Goal: Information Seeking & Learning: Compare options

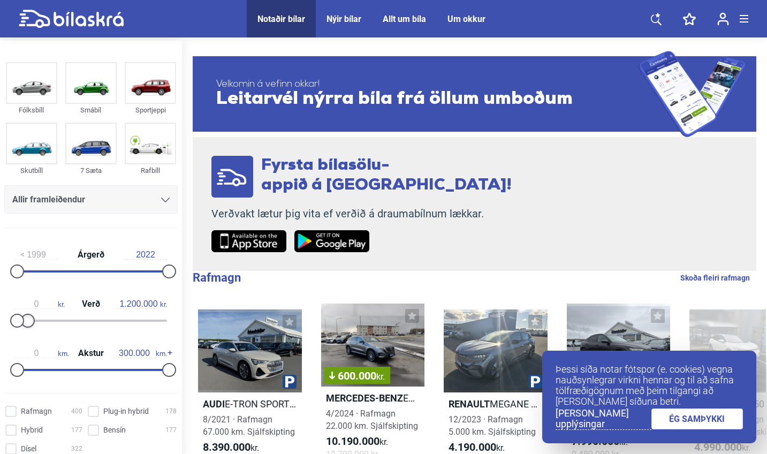
type input "1.100.000"
drag, startPoint x: 166, startPoint y: 320, endPoint x: 26, endPoint y: 318, distance: 140.3
click at [26, 318] on div at bounding box center [26, 321] width 14 height 14
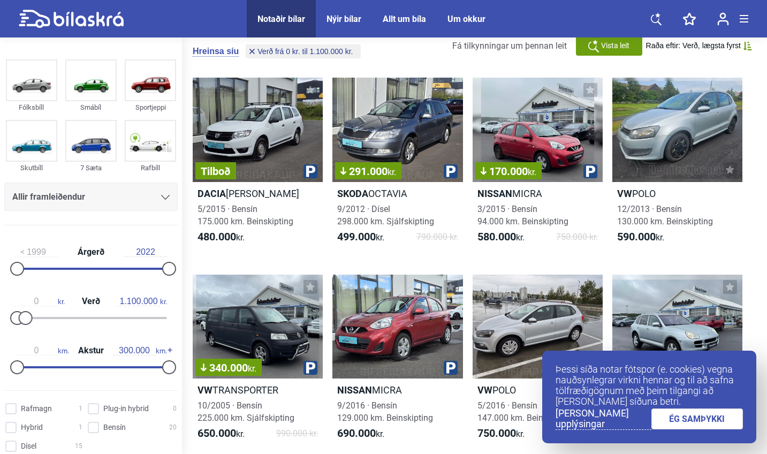
click at [717, 425] on link "ÉG SAMÞYKKI" at bounding box center [698, 419] width 92 height 21
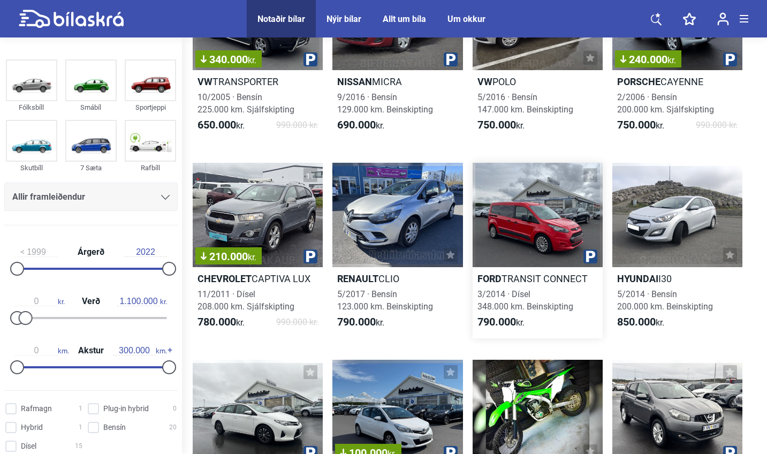
scroll to position [388, 0]
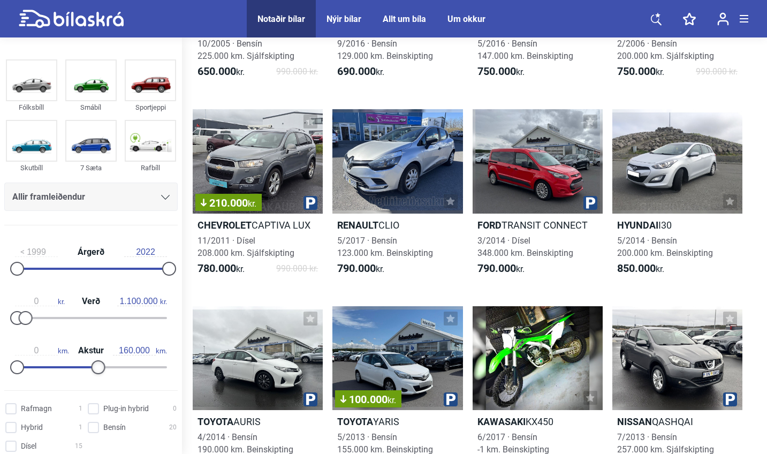
type input "170.000"
drag, startPoint x: 165, startPoint y: 368, endPoint x: 103, endPoint y: 371, distance: 62.7
click at [103, 371] on div at bounding box center [103, 367] width 14 height 14
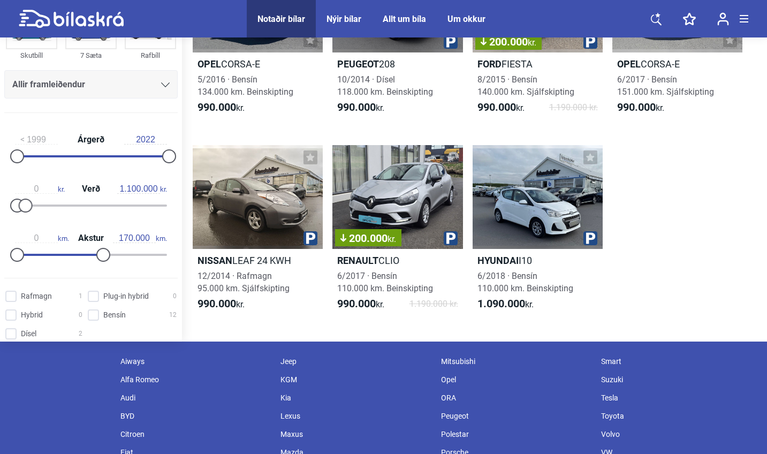
scroll to position [563, 0]
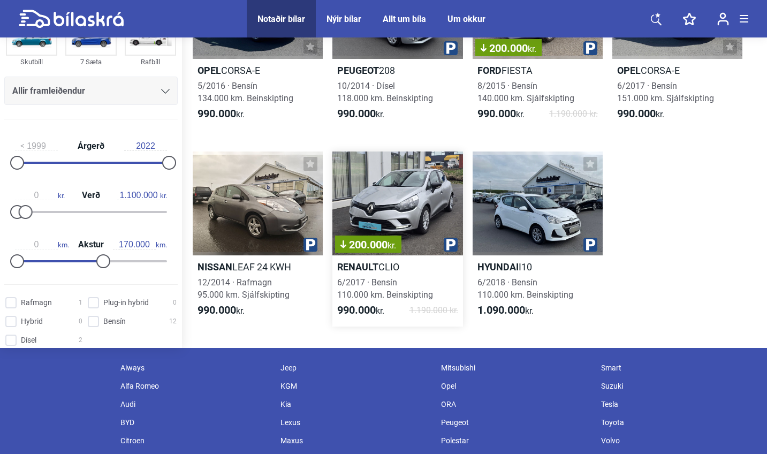
click at [403, 187] on div "200.000 kr." at bounding box center [398, 204] width 130 height 104
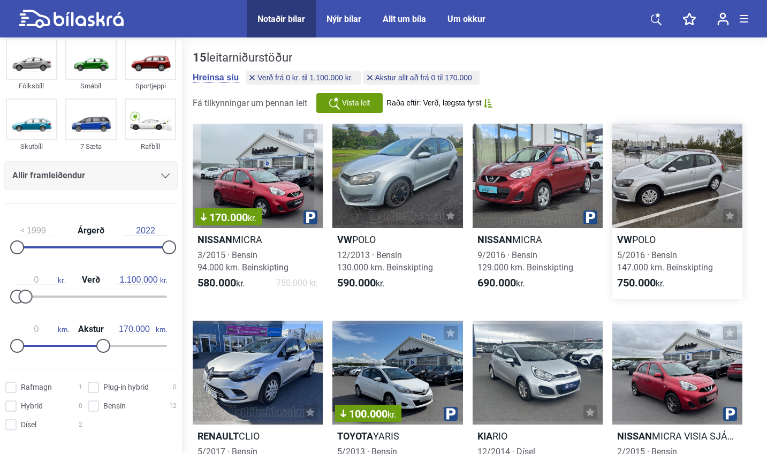
click at [656, 176] on div at bounding box center [678, 176] width 130 height 104
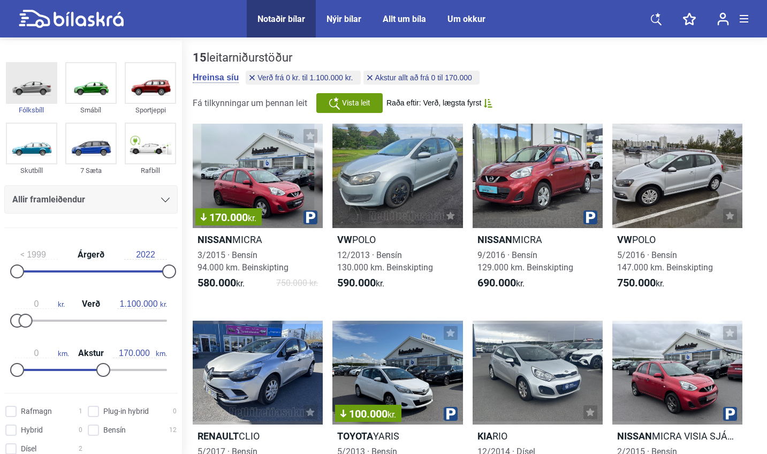
click at [33, 84] on img at bounding box center [31, 83] width 49 height 40
type input "300.000"
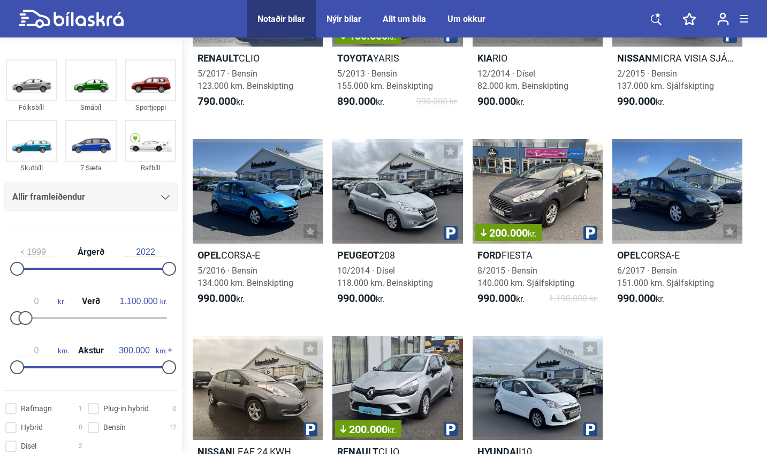
scroll to position [388, 0]
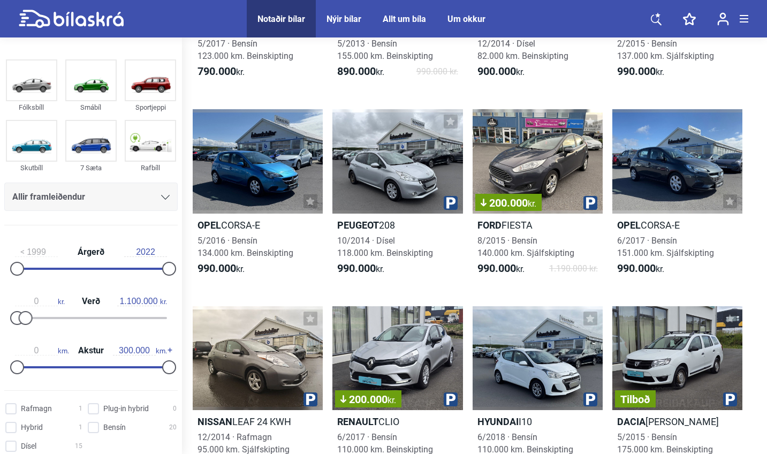
type input "20.000.000"
